Goal: Task Accomplishment & Management: Use online tool/utility

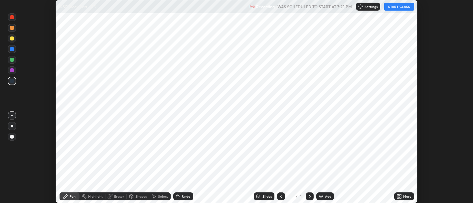
scroll to position [203, 473]
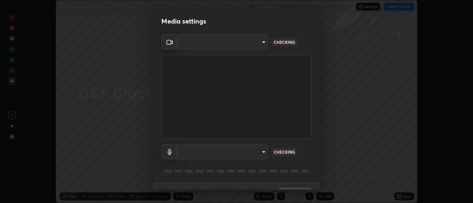
type input "d9b519daceb8a772394af6ea8e45353be5bbf62d8cb1cf3345c472de64055974"
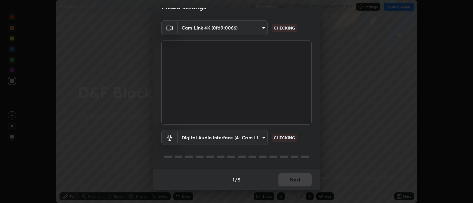
click at [242, 131] on body "Erase all D&F Block Part - 05 Recording WAS SCHEDULED TO START AT 7:25 PM Setti…" at bounding box center [236, 101] width 473 height 203
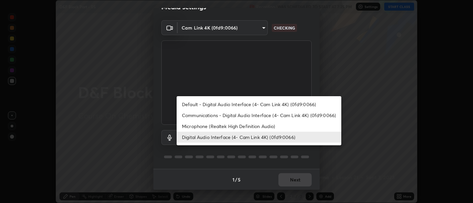
click at [250, 117] on li "Communications - Digital Audio Interface (4- Cam Link 4K) (0fd9:0066)" at bounding box center [259, 115] width 165 height 11
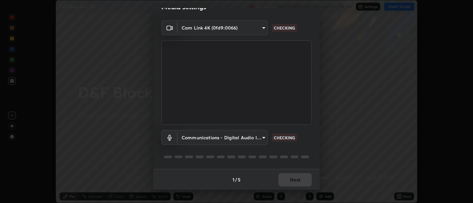
click at [237, 138] on body "Erase all D&F Block Part - 05 Recording WAS SCHEDULED TO START AT 7:25 PM Setti…" at bounding box center [236, 101] width 473 height 203
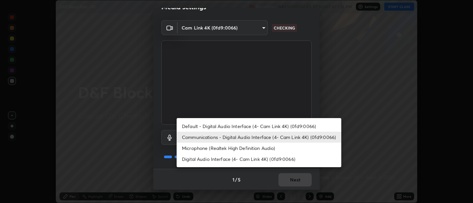
click at [235, 156] on li "Digital Audio Interface (4- Cam Link 4K) (0fd9:0066)" at bounding box center [259, 159] width 165 height 11
type input "5912877718746b52c0806f9022d40e7bdc2f1b37034d74c7cf9e990fd38ad14d"
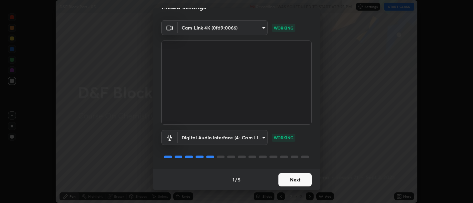
click at [296, 185] on button "Next" at bounding box center [294, 180] width 33 height 13
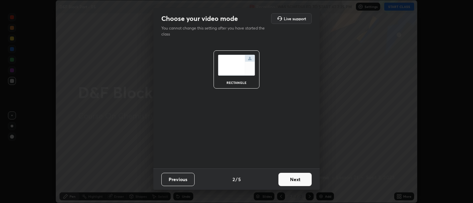
click at [299, 184] on button "Next" at bounding box center [294, 179] width 33 height 13
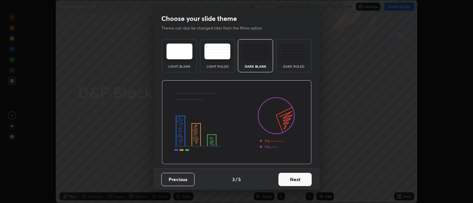
click at [300, 185] on button "Next" at bounding box center [294, 179] width 33 height 13
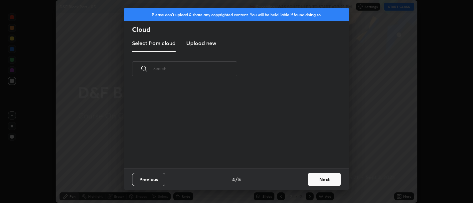
click at [301, 183] on div "Previous 4 / 5 Next" at bounding box center [236, 179] width 225 height 21
click at [311, 179] on button "Next" at bounding box center [323, 179] width 33 height 13
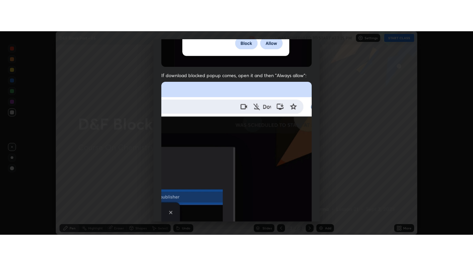
scroll to position [150, 0]
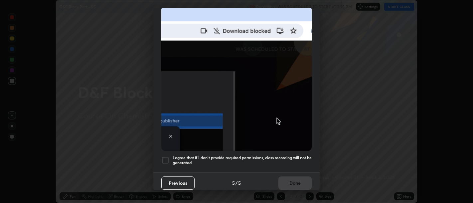
click at [295, 160] on h5 "I agree that if I don't provide required permissions, class recording will not …" at bounding box center [242, 161] width 139 height 10
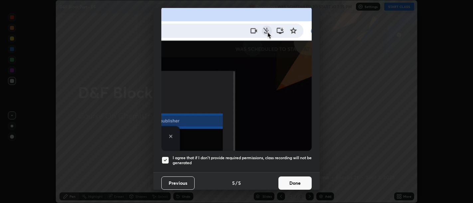
click at [293, 182] on button "Done" at bounding box center [294, 183] width 33 height 13
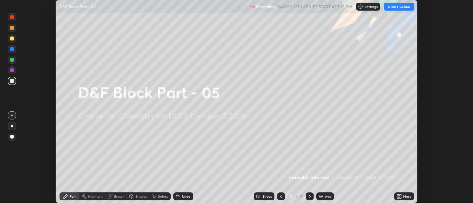
click at [402, 196] on div "More" at bounding box center [404, 197] width 20 height 8
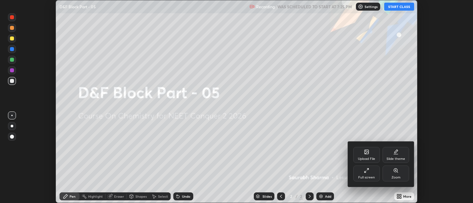
click at [369, 174] on div "Full screen" at bounding box center [366, 174] width 27 height 16
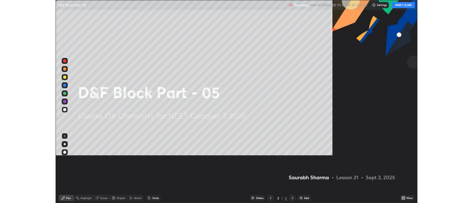
scroll to position [266, 473]
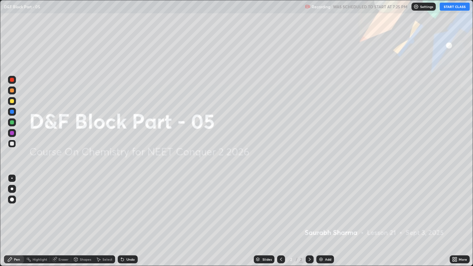
click at [454, 7] on button "START CLASS" at bounding box center [454, 7] width 30 height 8
click at [327, 203] on div "Add" at bounding box center [325, 259] width 18 height 8
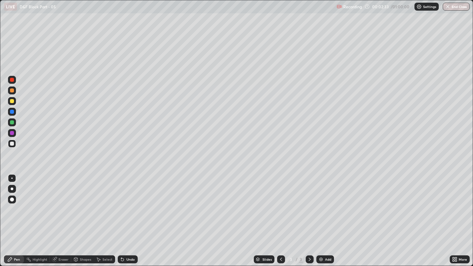
click at [59, 203] on div "Eraser" at bounding box center [64, 259] width 10 height 3
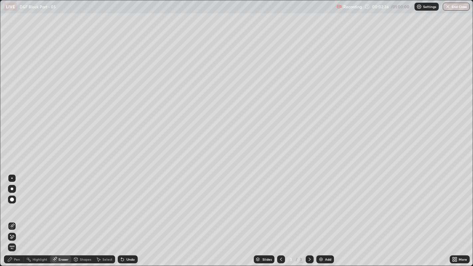
click at [14, 203] on div "Pen" at bounding box center [17, 259] width 6 height 3
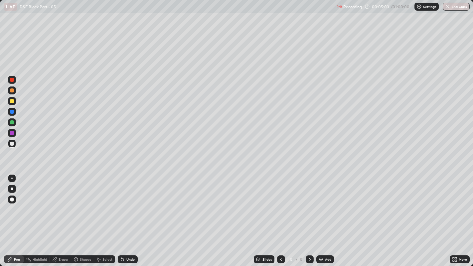
click at [131, 203] on div "Undo" at bounding box center [128, 259] width 20 height 8
click at [129, 203] on div "Undo" at bounding box center [130, 259] width 8 height 3
click at [60, 203] on div "Eraser" at bounding box center [60, 259] width 21 height 8
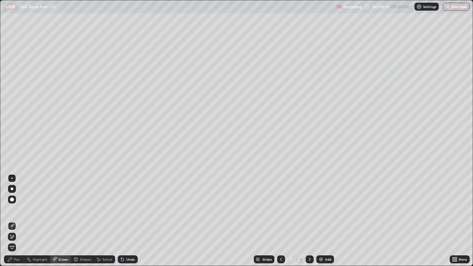
click at [15, 203] on div "Pen" at bounding box center [17, 259] width 6 height 3
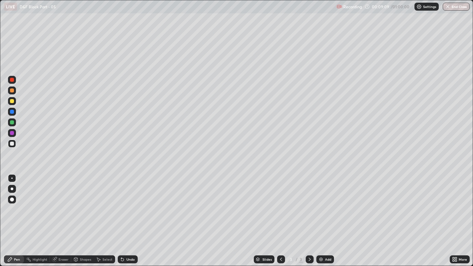
click at [11, 102] on div at bounding box center [12, 101] width 4 height 4
click at [99, 203] on div "Select" at bounding box center [104, 259] width 21 height 8
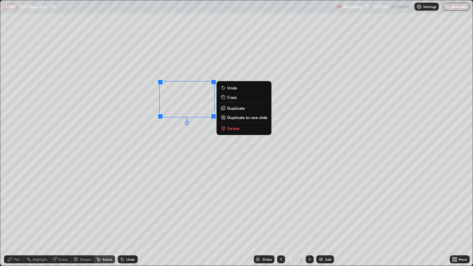
click at [239, 130] on p "Delete" at bounding box center [233, 128] width 12 height 5
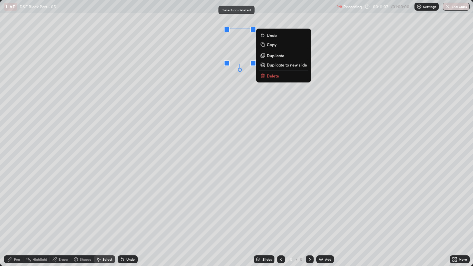
click at [277, 74] on p "Delete" at bounding box center [273, 75] width 12 height 5
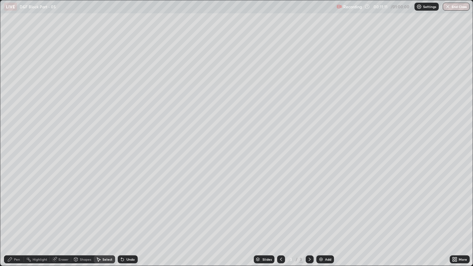
click at [10, 203] on icon at bounding box center [10, 259] width 4 height 4
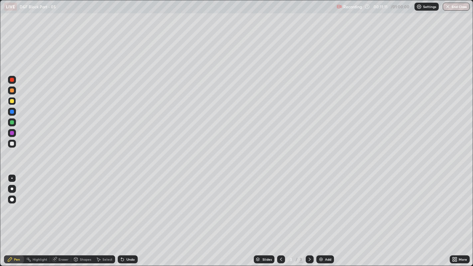
click at [13, 143] on div at bounding box center [12, 144] width 4 height 4
click at [322, 203] on img at bounding box center [320, 259] width 5 height 5
click at [124, 203] on div "Undo" at bounding box center [128, 259] width 20 height 8
click at [121, 203] on icon at bounding box center [121, 258] width 1 height 1
click at [125, 203] on div "Undo" at bounding box center [128, 259] width 20 height 8
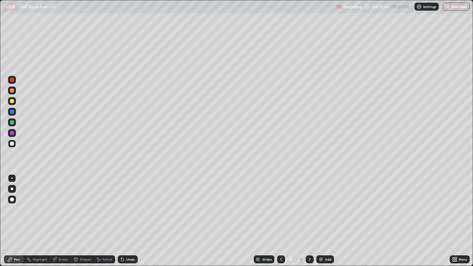
click at [10, 102] on div at bounding box center [12, 101] width 8 height 8
click at [12, 143] on div at bounding box center [12, 144] width 4 height 4
click at [60, 203] on div "Eraser" at bounding box center [64, 259] width 10 height 3
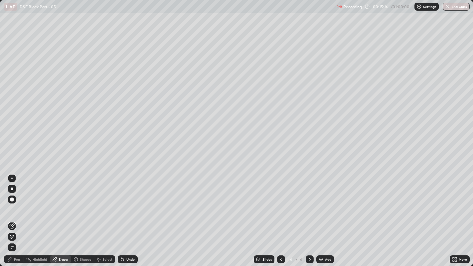
click at [18, 203] on div "Pen" at bounding box center [14, 259] width 20 height 8
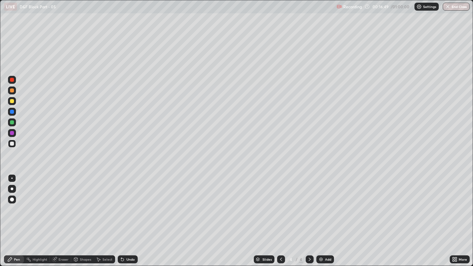
click at [39, 203] on div "Highlight" at bounding box center [40, 259] width 15 height 3
click at [8, 203] on icon at bounding box center [9, 259] width 5 height 5
click at [104, 203] on div "Select" at bounding box center [104, 259] width 21 height 8
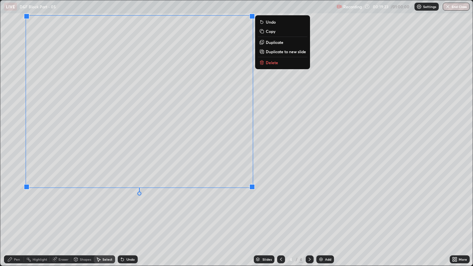
click at [271, 203] on div "0 ° Undo Copy Duplicate Duplicate to new slide Delete" at bounding box center [236, 133] width 472 height 266
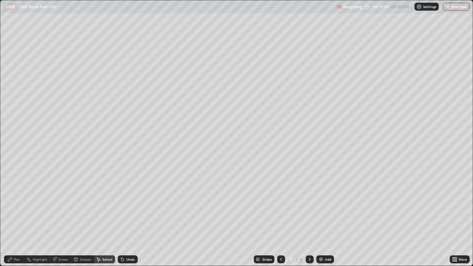
click at [15, 203] on div "Pen" at bounding box center [17, 259] width 6 height 3
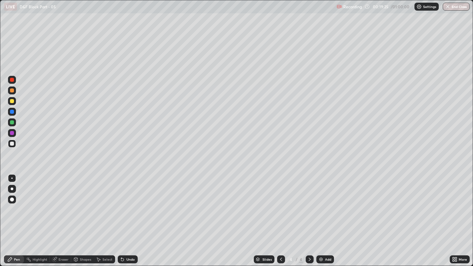
click at [75, 203] on icon at bounding box center [76, 258] width 4 height 1
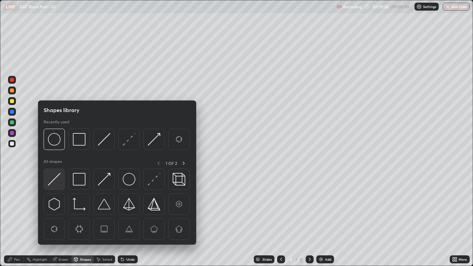
click at [57, 178] on img at bounding box center [54, 179] width 13 height 13
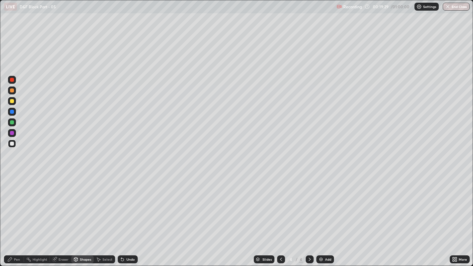
click at [11, 203] on icon at bounding box center [9, 259] width 5 height 5
click at [12, 101] on div at bounding box center [12, 101] width 4 height 4
click at [10, 145] on div at bounding box center [12, 144] width 8 height 8
click at [132, 203] on div "Undo" at bounding box center [130, 259] width 8 height 3
click at [63, 203] on div "Eraser" at bounding box center [64, 259] width 10 height 3
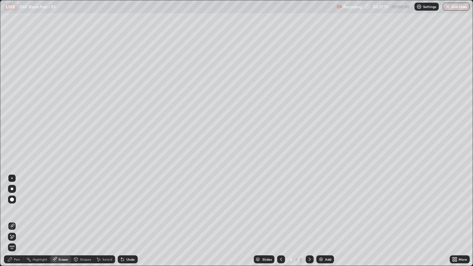
click at [15, 203] on div "Pen" at bounding box center [17, 259] width 6 height 3
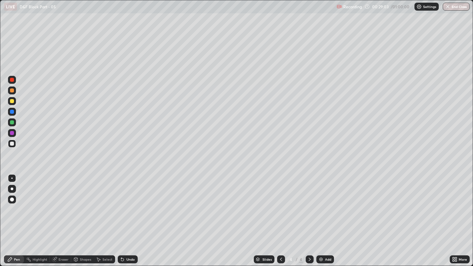
click at [322, 203] on img at bounding box center [320, 259] width 5 height 5
click at [283, 203] on div at bounding box center [281, 259] width 8 height 8
click at [10, 104] on div at bounding box center [12, 101] width 8 height 8
click at [8, 101] on div at bounding box center [12, 101] width 8 height 8
click at [307, 203] on icon at bounding box center [309, 259] width 5 height 5
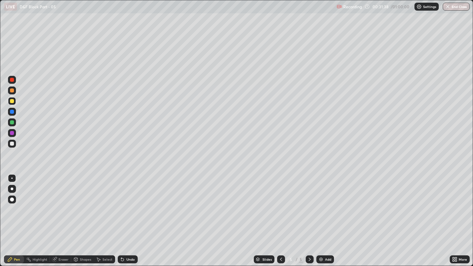
click at [278, 203] on icon at bounding box center [280, 259] width 5 height 5
click at [312, 203] on div at bounding box center [309, 259] width 8 height 8
click at [279, 203] on icon at bounding box center [280, 259] width 5 height 5
click at [10, 141] on div at bounding box center [12, 144] width 8 height 8
click at [12, 102] on div at bounding box center [12, 101] width 4 height 4
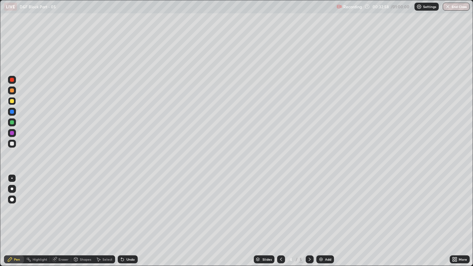
click at [12, 143] on div at bounding box center [12, 144] width 4 height 4
click at [14, 101] on div at bounding box center [12, 101] width 8 height 8
click at [11, 143] on div at bounding box center [12, 144] width 4 height 4
click at [127, 203] on div "Undo" at bounding box center [130, 259] width 8 height 3
click at [11, 102] on div at bounding box center [12, 101] width 4 height 4
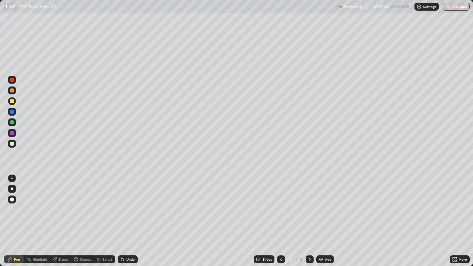
click at [308, 203] on icon at bounding box center [309, 259] width 5 height 5
click at [280, 203] on div at bounding box center [281, 259] width 8 height 8
click at [0, 160] on div "Setting up your live class" at bounding box center [236, 133] width 473 height 266
click at [308, 203] on icon at bounding box center [309, 259] width 2 height 3
click at [278, 203] on div at bounding box center [281, 259] width 8 height 13
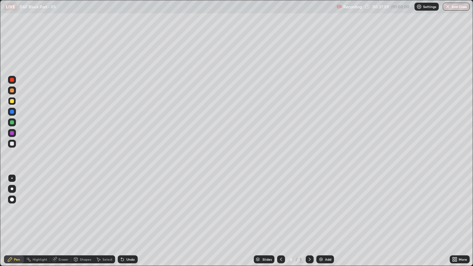
click at [308, 203] on icon at bounding box center [309, 259] width 5 height 5
click at [14, 143] on div at bounding box center [12, 144] width 8 height 8
click at [126, 203] on div "Undo" at bounding box center [130, 259] width 8 height 3
click at [121, 203] on icon at bounding box center [121, 258] width 1 height 1
click at [10, 144] on div at bounding box center [12, 144] width 4 height 4
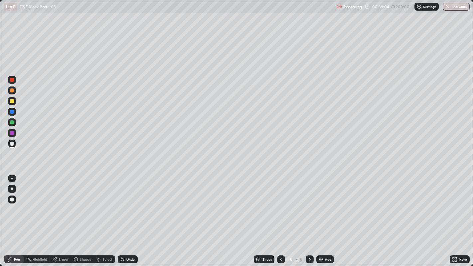
click at [122, 203] on div "Undo" at bounding box center [128, 259] width 20 height 8
click at [129, 203] on div "Undo" at bounding box center [130, 259] width 8 height 3
click at [12, 102] on div at bounding box center [12, 101] width 4 height 4
click at [106, 203] on div "Select" at bounding box center [107, 259] width 10 height 3
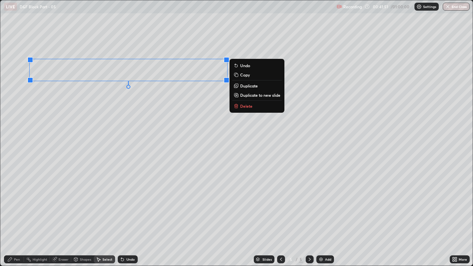
click at [249, 95] on p "Duplicate to new slide" at bounding box center [260, 94] width 40 height 5
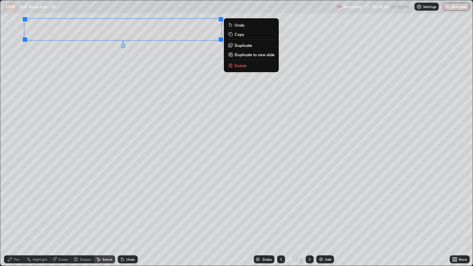
click at [108, 66] on div "0 ° Undo Copy Duplicate Duplicate to new slide Delete" at bounding box center [236, 133] width 472 height 266
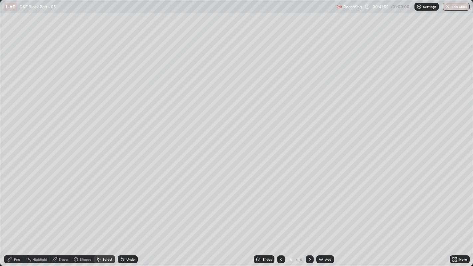
click at [16, 203] on div "Pen" at bounding box center [17, 259] width 6 height 3
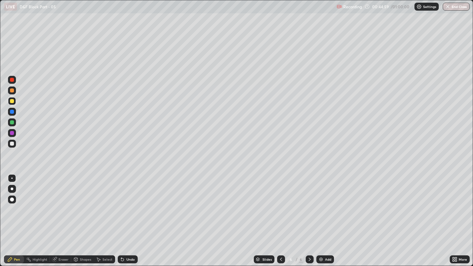
click at [11, 143] on div at bounding box center [12, 144] width 4 height 4
click at [12, 101] on div at bounding box center [12, 101] width 4 height 4
click at [320, 203] on div "Add" at bounding box center [325, 259] width 18 height 8
click at [14, 146] on div at bounding box center [12, 144] width 8 height 8
click at [12, 101] on div at bounding box center [12, 101] width 4 height 4
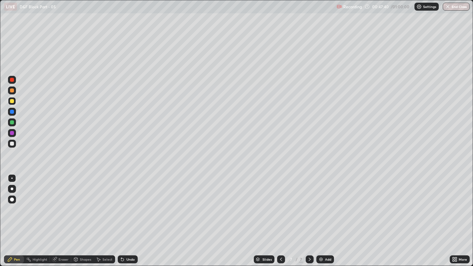
click at [12, 121] on div at bounding box center [12, 122] width 4 height 4
click at [322, 203] on img at bounding box center [320, 259] width 5 height 5
click at [11, 146] on div at bounding box center [12, 144] width 8 height 8
click at [130, 203] on div "Undo" at bounding box center [130, 259] width 8 height 3
click at [322, 203] on img at bounding box center [320, 259] width 5 height 5
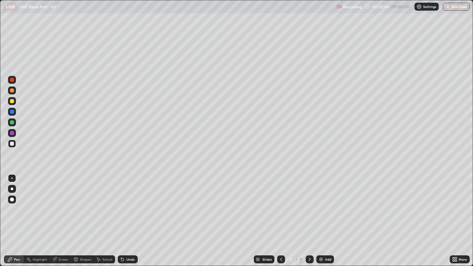
click at [9, 101] on div at bounding box center [12, 101] width 8 height 8
click at [126, 203] on div "Undo" at bounding box center [128, 259] width 20 height 8
click at [8, 201] on div at bounding box center [12, 199] width 8 height 8
click at [12, 144] on div at bounding box center [12, 144] width 4 height 4
click at [12, 178] on div at bounding box center [11, 178] width 1 height 1
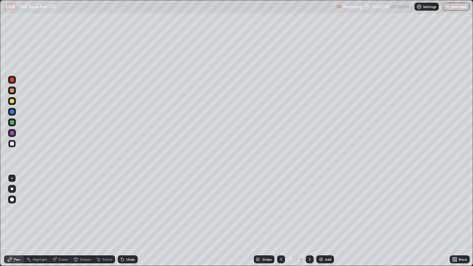
click at [12, 198] on div at bounding box center [12, 199] width 4 height 4
click at [12, 178] on div at bounding box center [11, 178] width 1 height 1
click at [452, 3] on button "End Class" at bounding box center [456, 7] width 26 height 8
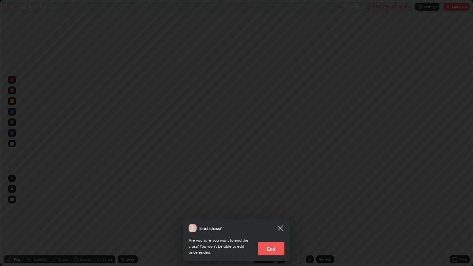
click at [277, 203] on button "End" at bounding box center [271, 248] width 27 height 13
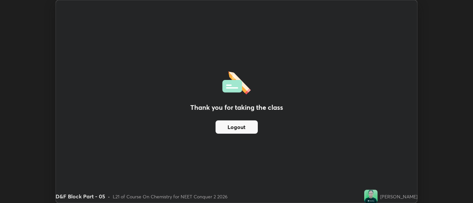
scroll to position [33036, 32767]
